Goal: Transaction & Acquisition: Purchase product/service

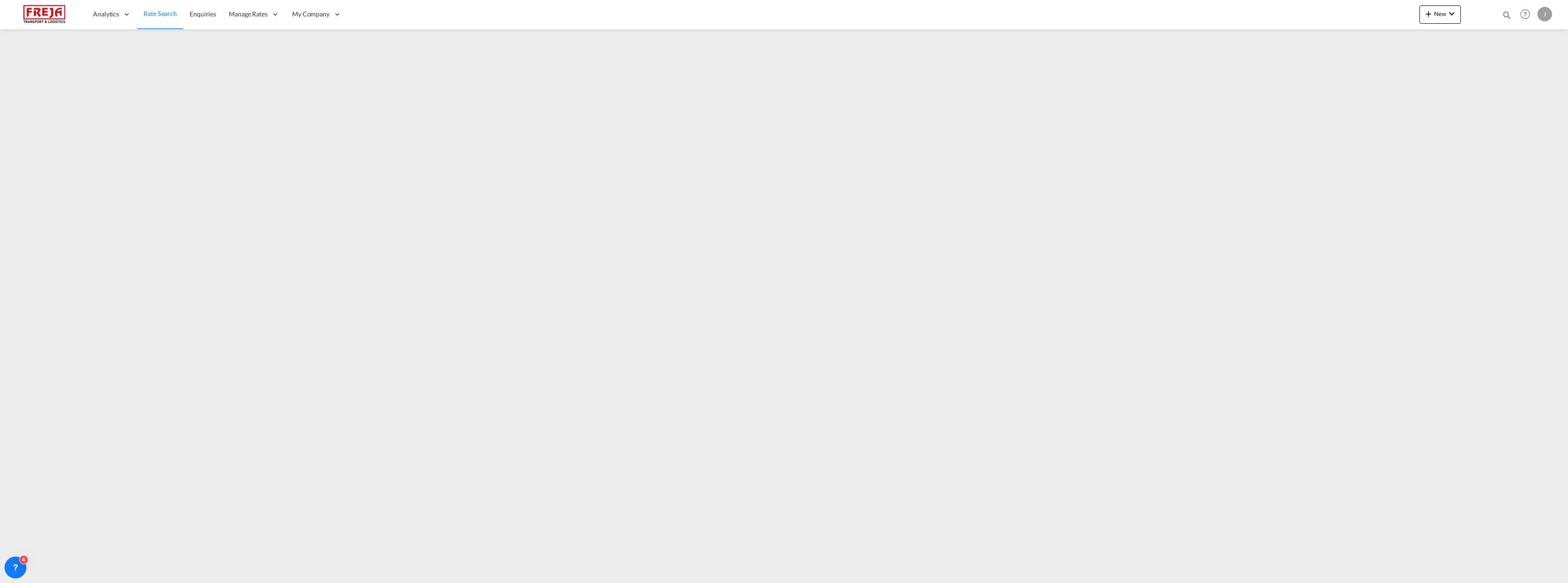
click at [1461, 11] on div at bounding box center [1479, 15] width 35 height 28
click at [1450, 15] on md-icon "icon-chevron-down" at bounding box center [1452, 14] width 11 height 11
click at [1483, 65] on span "Ratesheet" at bounding box center [1478, 68] width 10 height 18
click at [171, 15] on span "Rate Search" at bounding box center [160, 14] width 33 height 8
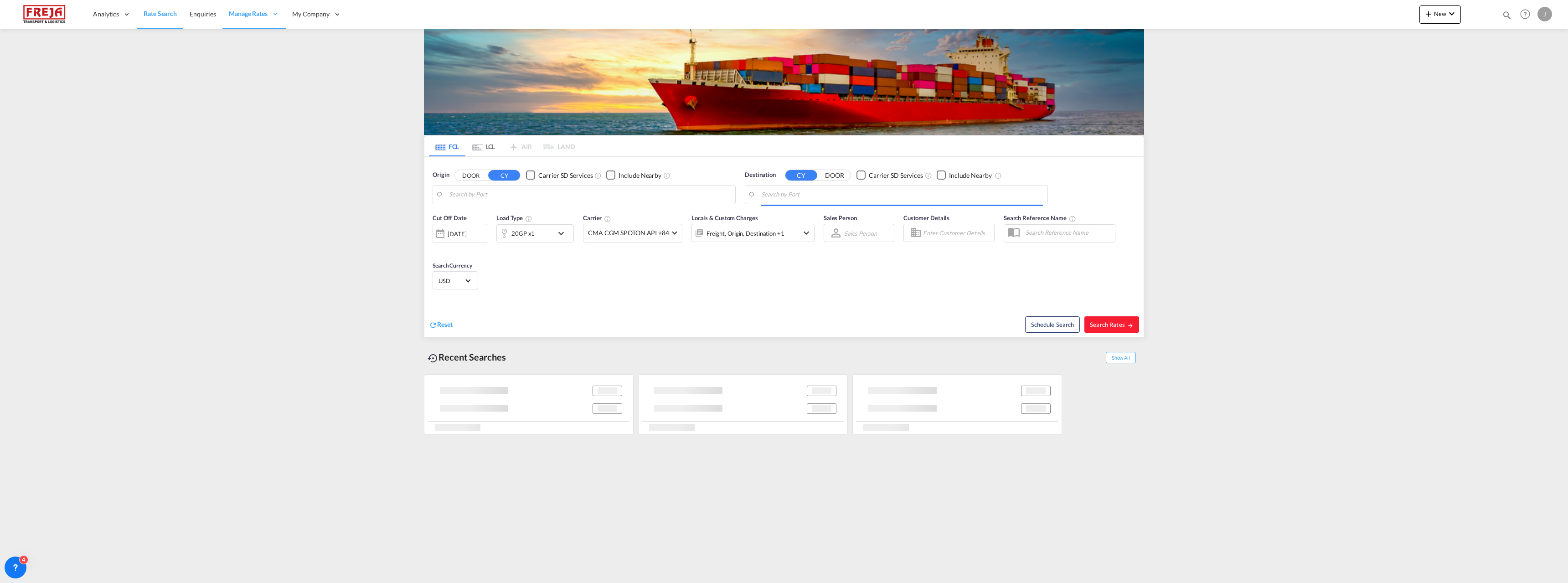
type input "[GEOGRAPHIC_DATA], PKKHI"
type input "[GEOGRAPHIC_DATA] ([GEOGRAPHIC_DATA]), [GEOGRAPHIC_DATA]"
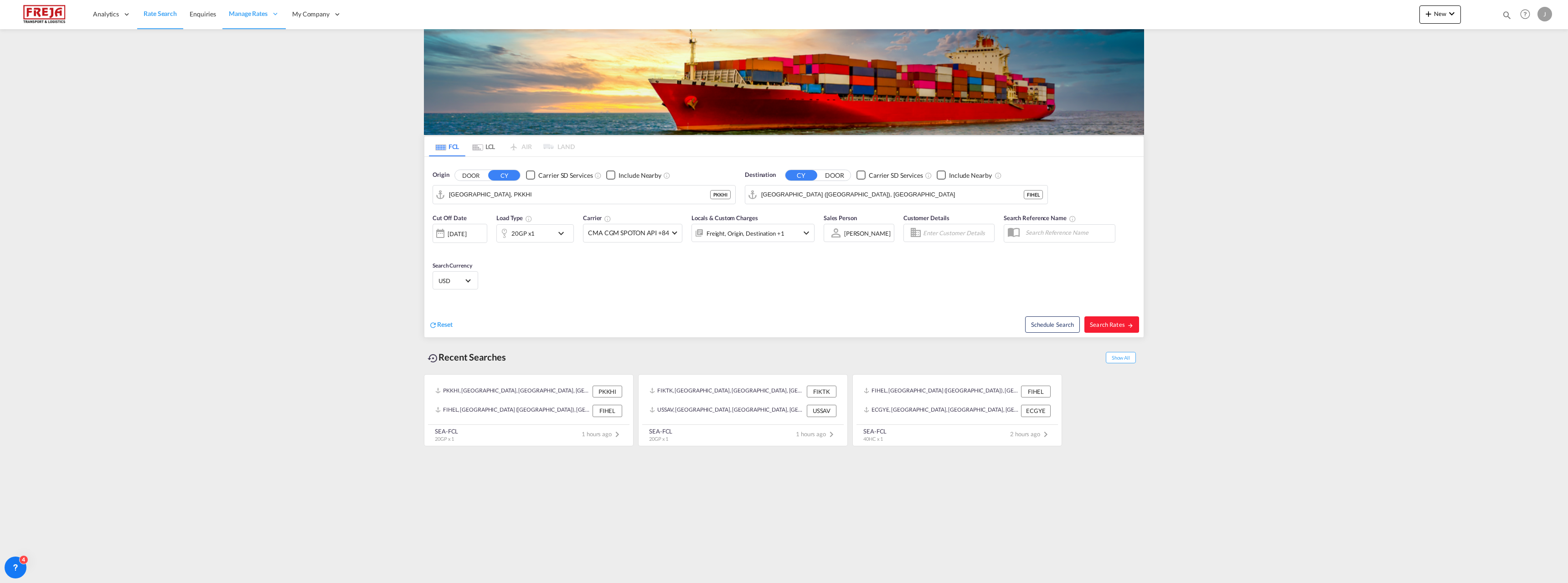
click at [485, 151] on md-tab-item "LCL" at bounding box center [483, 146] width 36 height 20
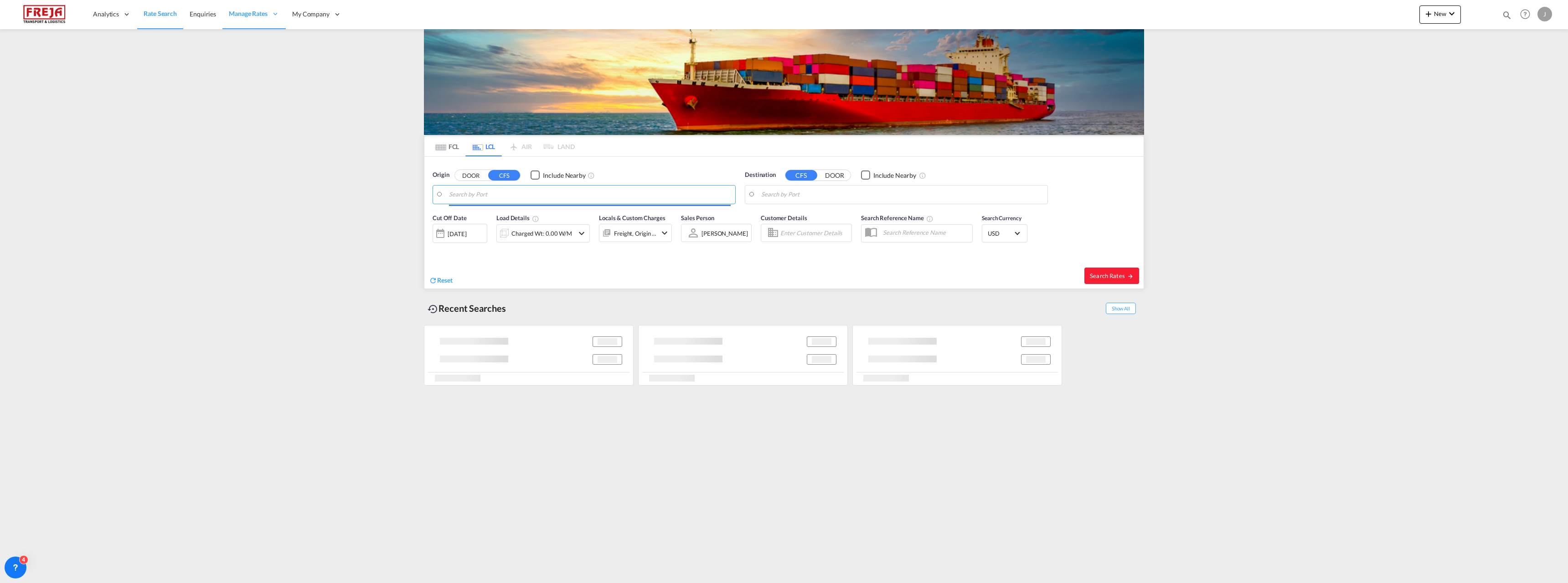
click at [482, 188] on input "Search by Port" at bounding box center [590, 195] width 282 height 14
click at [503, 223] on div "Rangoon ( [GEOGRAPHIC_DATA] ) Myanmar MMRGN" at bounding box center [519, 220] width 173 height 28
type input "Rangoon (Yangon), MMRGN"
click at [796, 200] on body "Analytics Reports Dashboard Rate Search Enquiries Manage Rates Contract Rates" at bounding box center [784, 292] width 1568 height 583
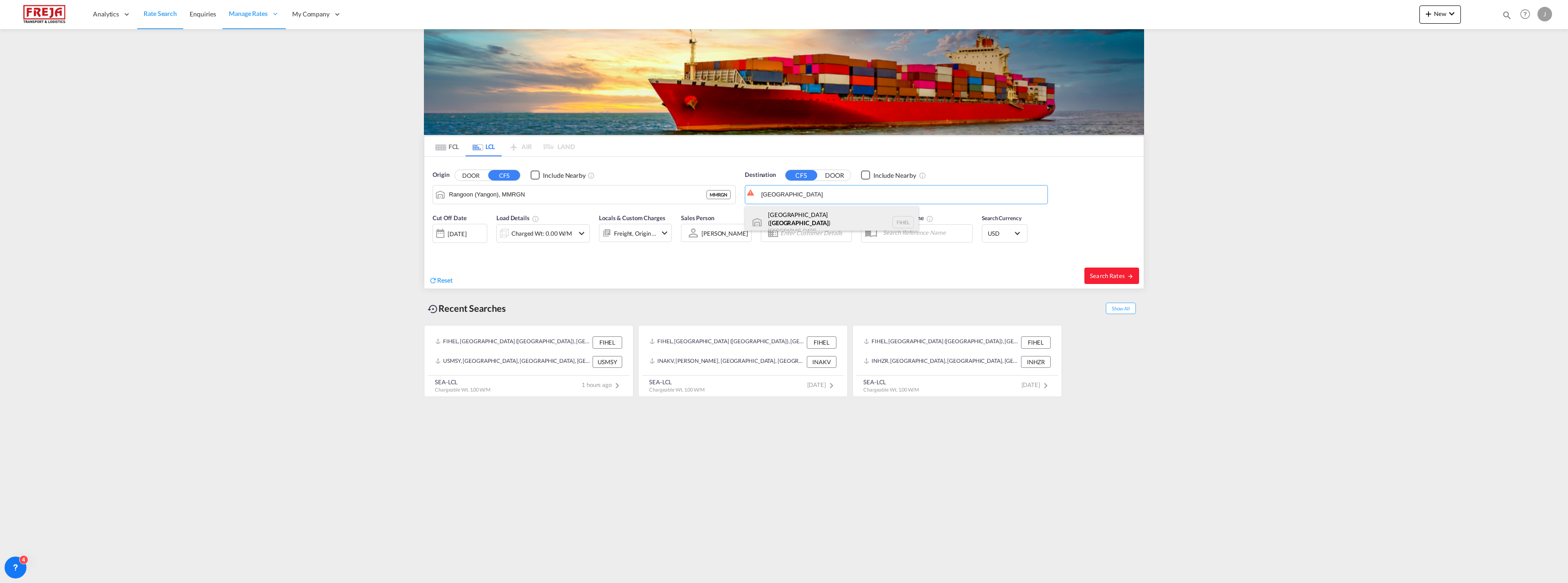
click at [811, 220] on div "[GEOGRAPHIC_DATA] ( [GEOGRAPHIC_DATA] ) [GEOGRAPHIC_DATA] [GEOGRAPHIC_DATA]" at bounding box center [832, 222] width 173 height 33
type input "[GEOGRAPHIC_DATA] ([GEOGRAPHIC_DATA]), [GEOGRAPHIC_DATA]"
click at [545, 235] on div "Charged Wt: 0.00 W/M" at bounding box center [542, 233] width 61 height 13
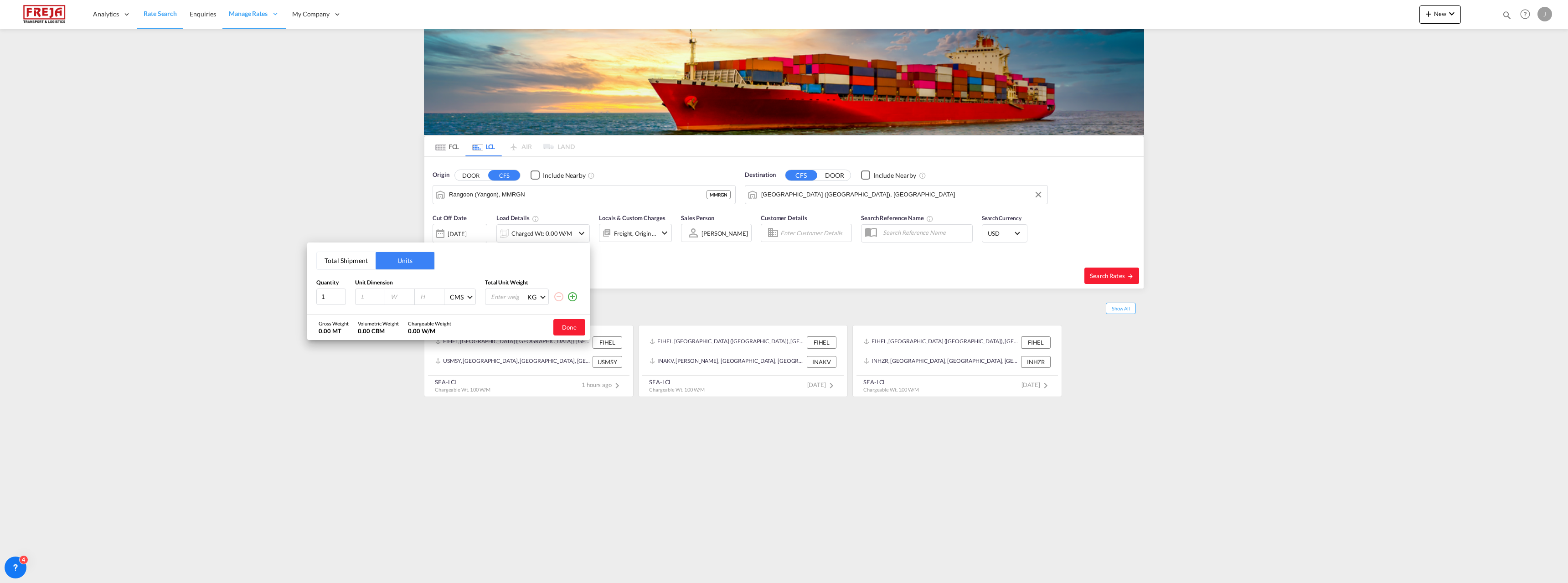
click at [350, 263] on button "Total Shipment" at bounding box center [346, 261] width 58 height 18
click at [373, 297] on input "0" at bounding box center [378, 298] width 36 height 15
drag, startPoint x: 373, startPoint y: 297, endPoint x: 331, endPoint y: 301, distance: 42.2
click at [331, 301] on div "Quantity 1 Total Shipment Volume 0 CBM CBM CFT Total Shipment Weight 0 KG KG LB" at bounding box center [449, 293] width 265 height 28
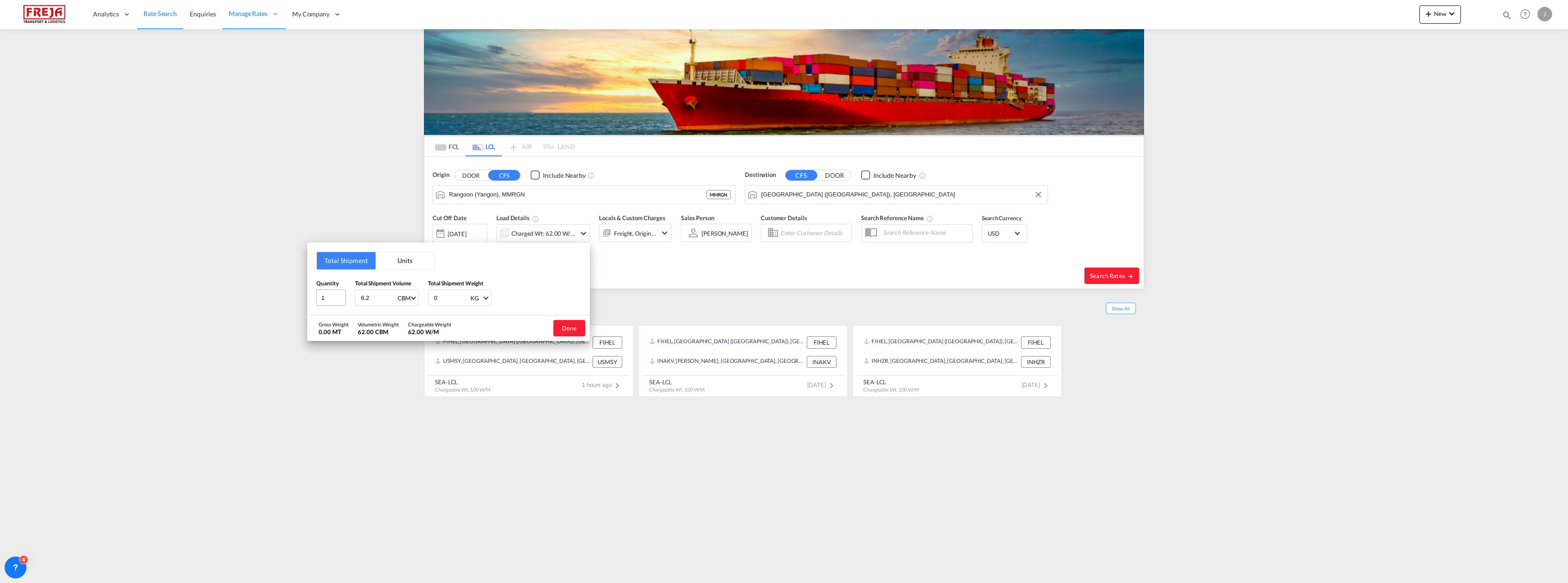
type input "6.2"
type input "1485"
click at [572, 325] on button "Done" at bounding box center [569, 328] width 32 height 16
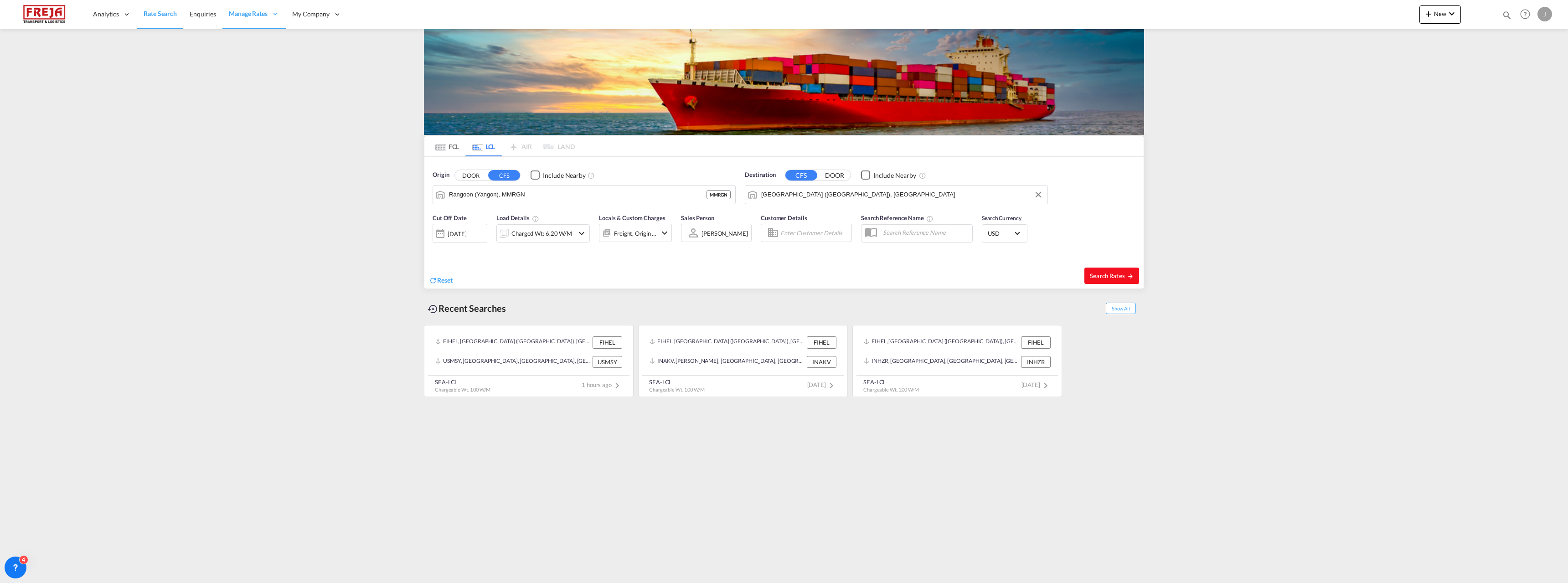
click at [1106, 274] on span "Search Rates" at bounding box center [1112, 275] width 44 height 7
type input "MMRGN to FIHEL / [DATE]"
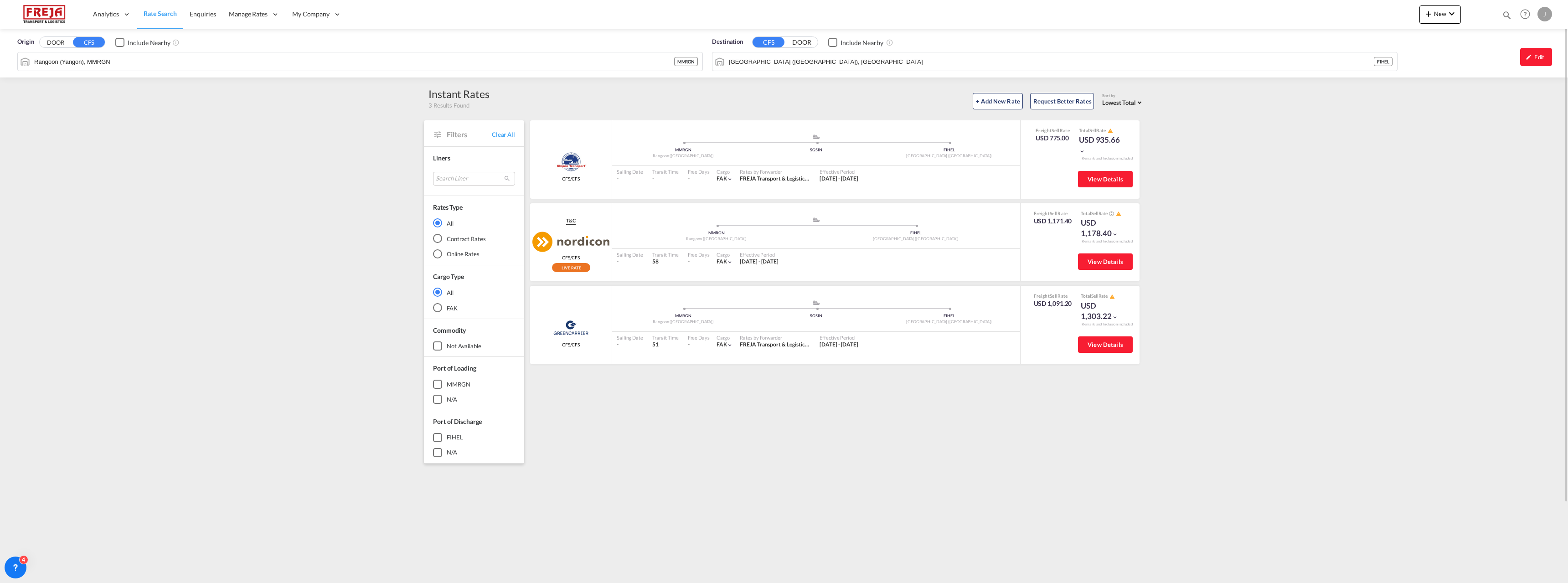
click at [149, 9] on span "Rate Search" at bounding box center [160, 13] width 33 height 8
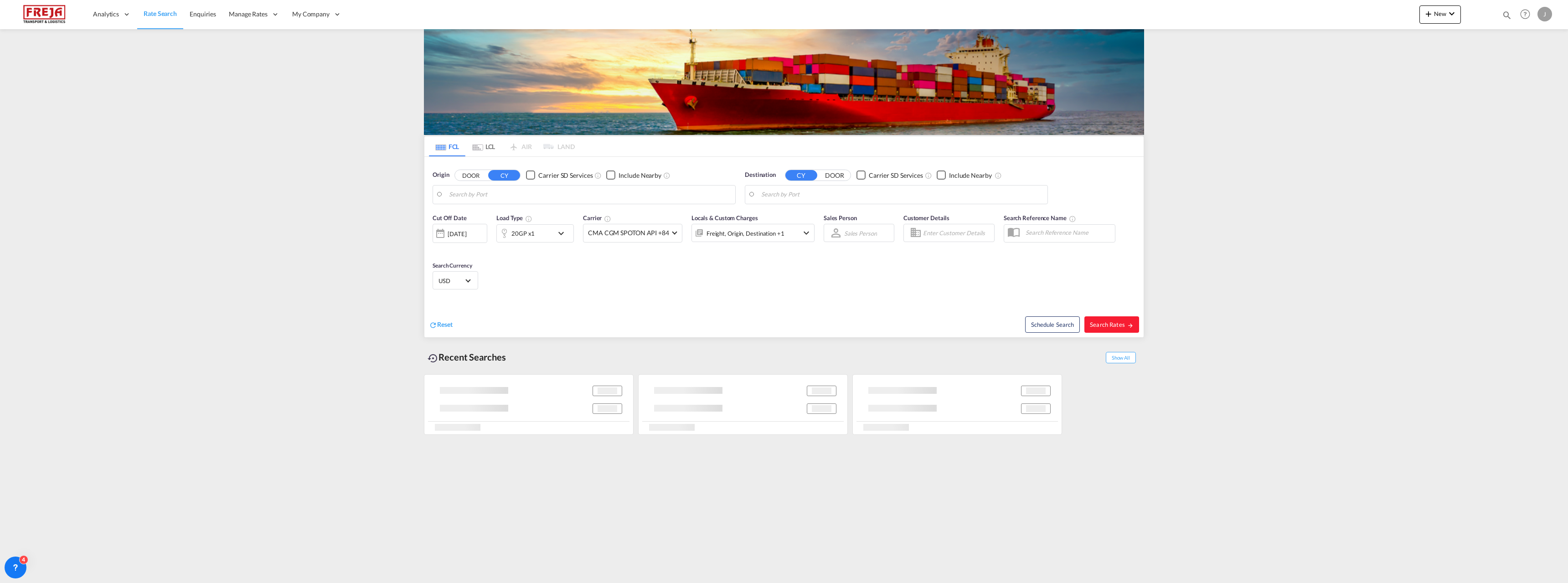
type input "[GEOGRAPHIC_DATA], PKKHI"
type input "[GEOGRAPHIC_DATA] ([GEOGRAPHIC_DATA]), [GEOGRAPHIC_DATA]"
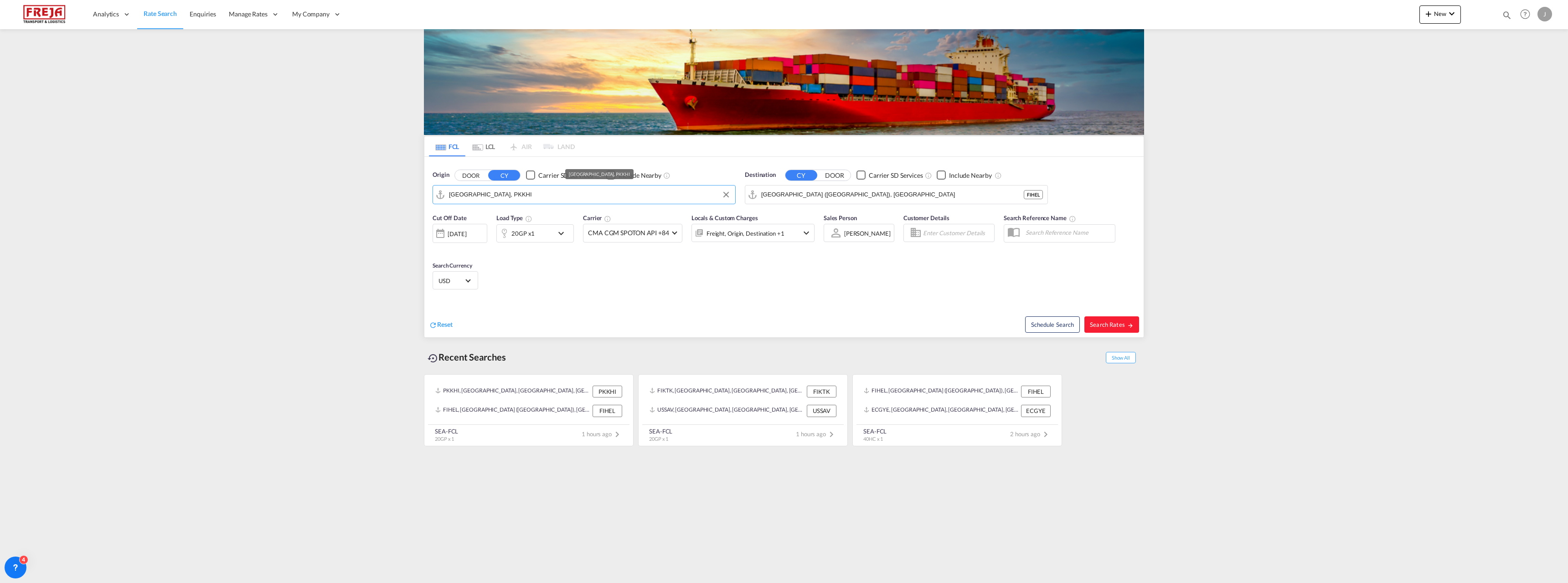
click at [492, 196] on input "[GEOGRAPHIC_DATA], PKKHI" at bounding box center [590, 195] width 282 height 14
click at [828, 201] on input "[GEOGRAPHIC_DATA] ([GEOGRAPHIC_DATA]), [GEOGRAPHIC_DATA]" at bounding box center [902, 195] width 282 height 14
click at [545, 216] on div "[GEOGRAPHIC_DATA] ([GEOGRAPHIC_DATA]) [GEOGRAPHIC_DATA] FIHEL" at bounding box center [519, 222] width 173 height 33
type input "[GEOGRAPHIC_DATA] ([GEOGRAPHIC_DATA]), [GEOGRAPHIC_DATA]"
click at [777, 202] on md-autocomplete-wrap "Helsinki (Helsingfors), FIHEL" at bounding box center [902, 197] width 282 height 18
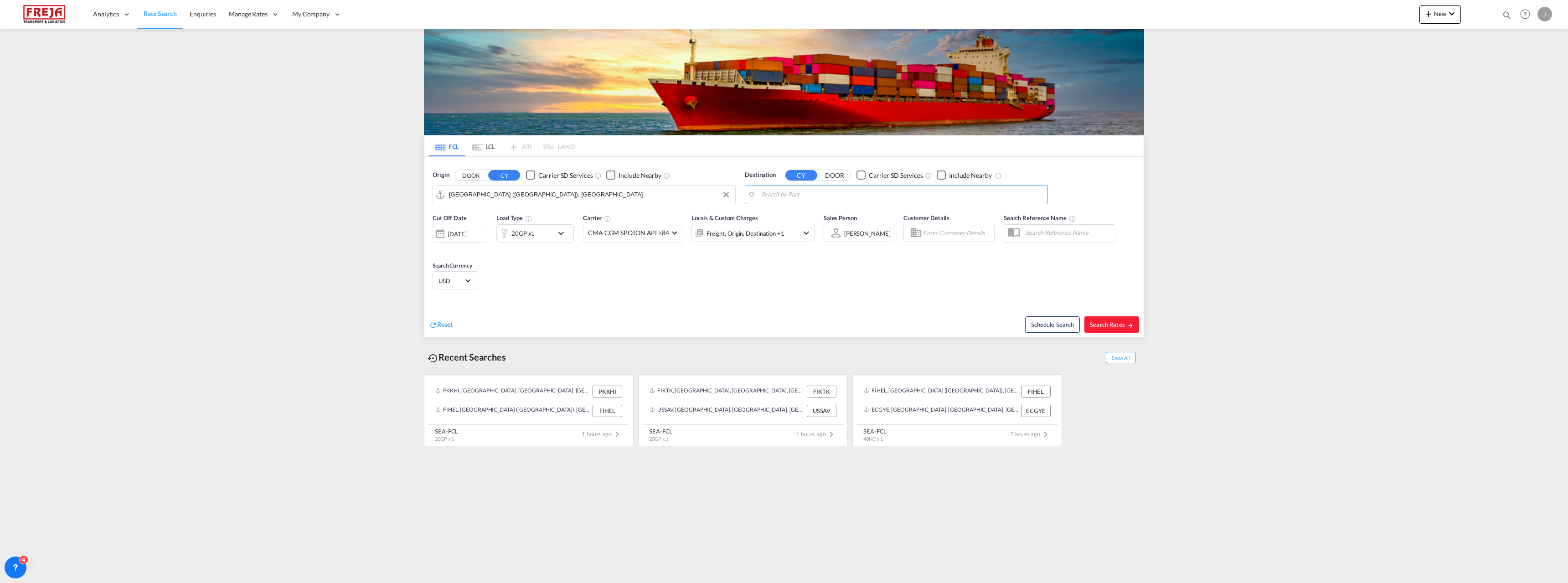
click at [779, 198] on body "Analytics Reports Dashboard Rate Search Enquiries Manage Rates Contract Rates" at bounding box center [784, 292] width 1568 height 583
click at [782, 215] on div "Cartagen a [GEOGRAPHIC_DATA] COCTG" at bounding box center [832, 220] width 173 height 28
type input "[GEOGRAPHIC_DATA], COCTG"
click at [535, 235] on div "20GP x1" at bounding box center [525, 234] width 56 height 18
click at [535, 235] on div "Load Type Quantity Cargo Weight 20GP 20GP 40GP 40HC 45HC 20RE 40RE 40HR 20OT 40…" at bounding box center [784, 292] width 1568 height 583
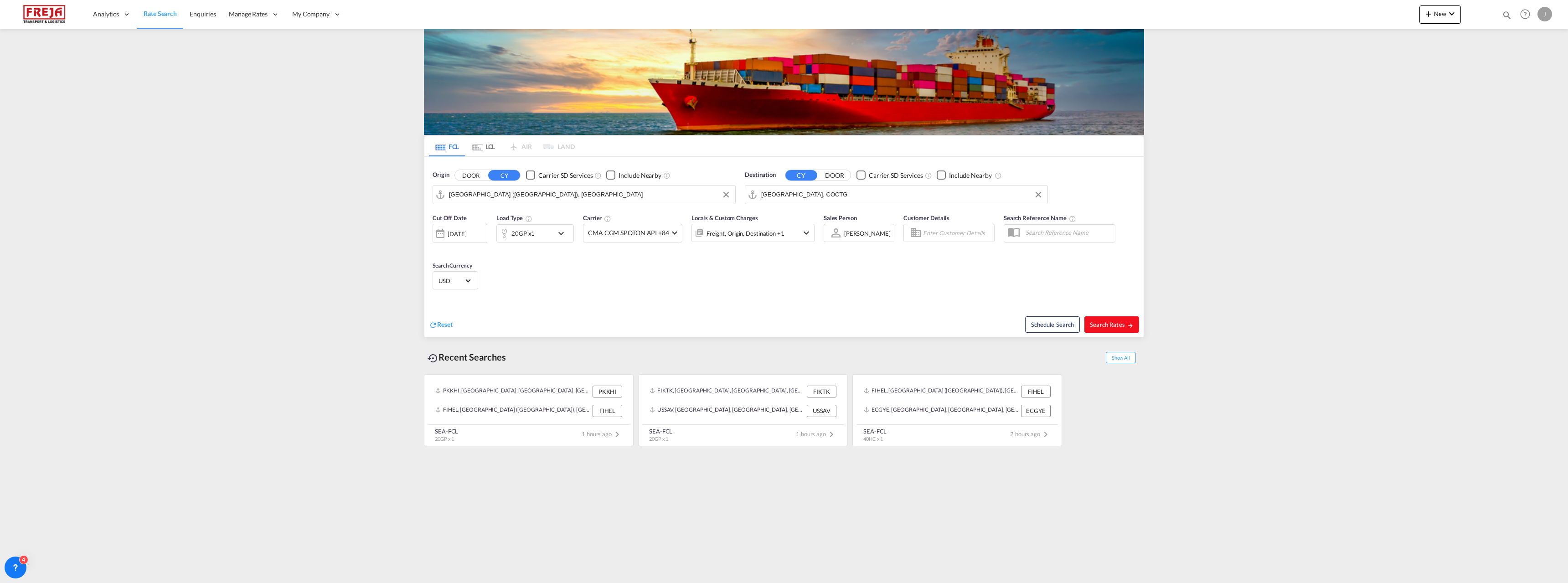
click at [1103, 324] on span "Search Rates" at bounding box center [1112, 324] width 44 height 7
type input "FIHEL to COCTG / [DATE]"
